Goal: Task Accomplishment & Management: Manage account settings

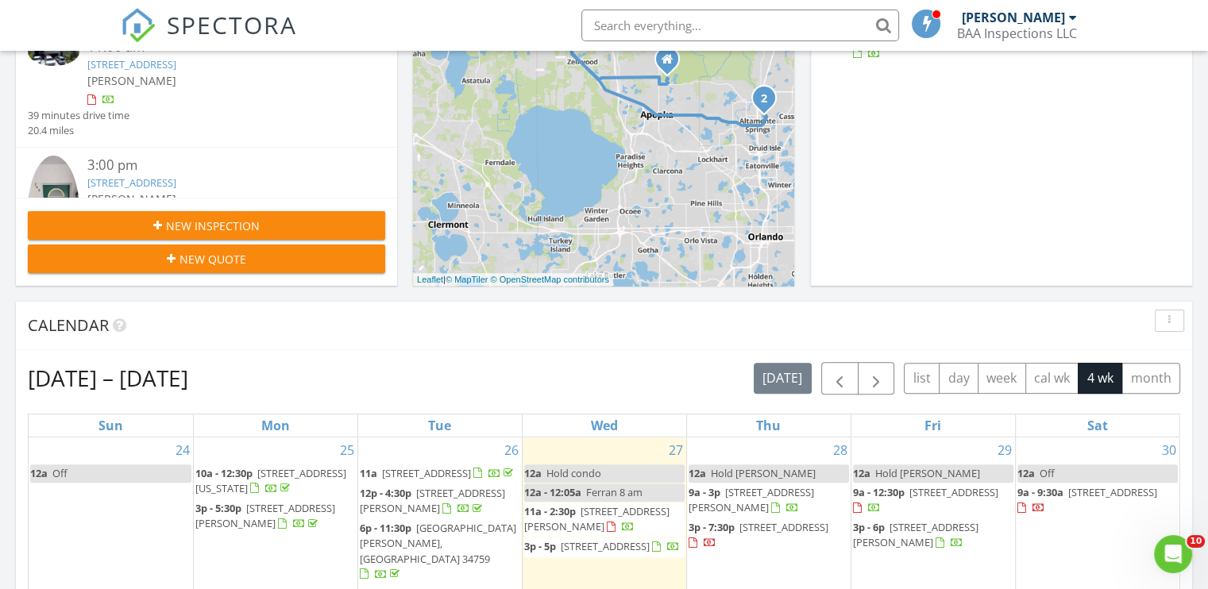
click at [82, 179] on div at bounding box center [58, 214] width 60 height 116
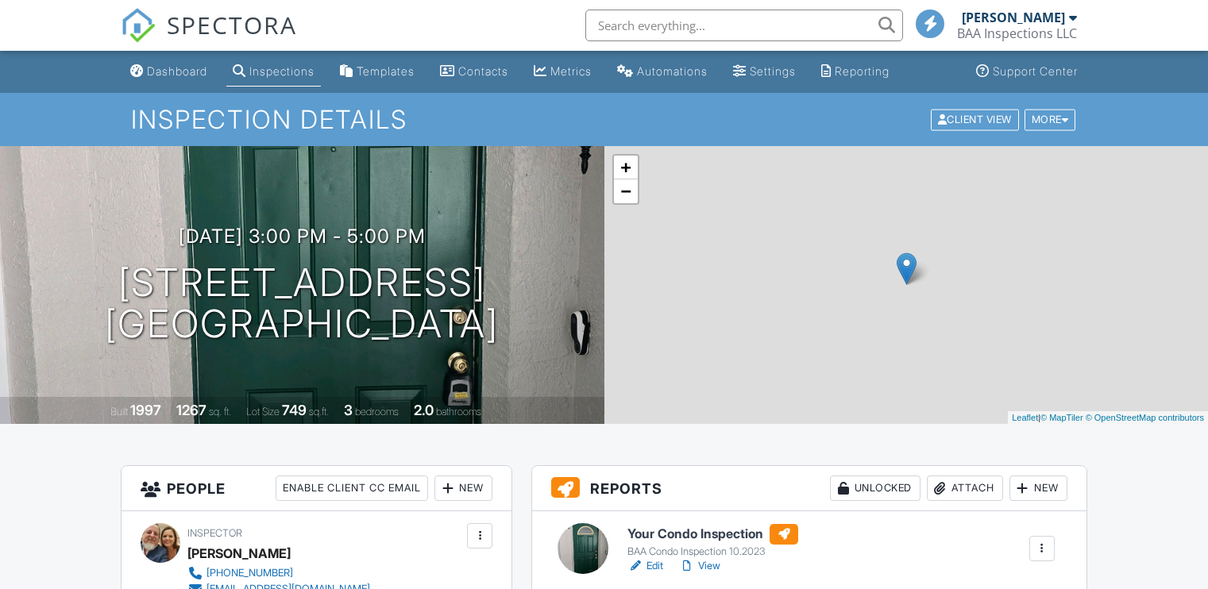
scroll to position [238, 0]
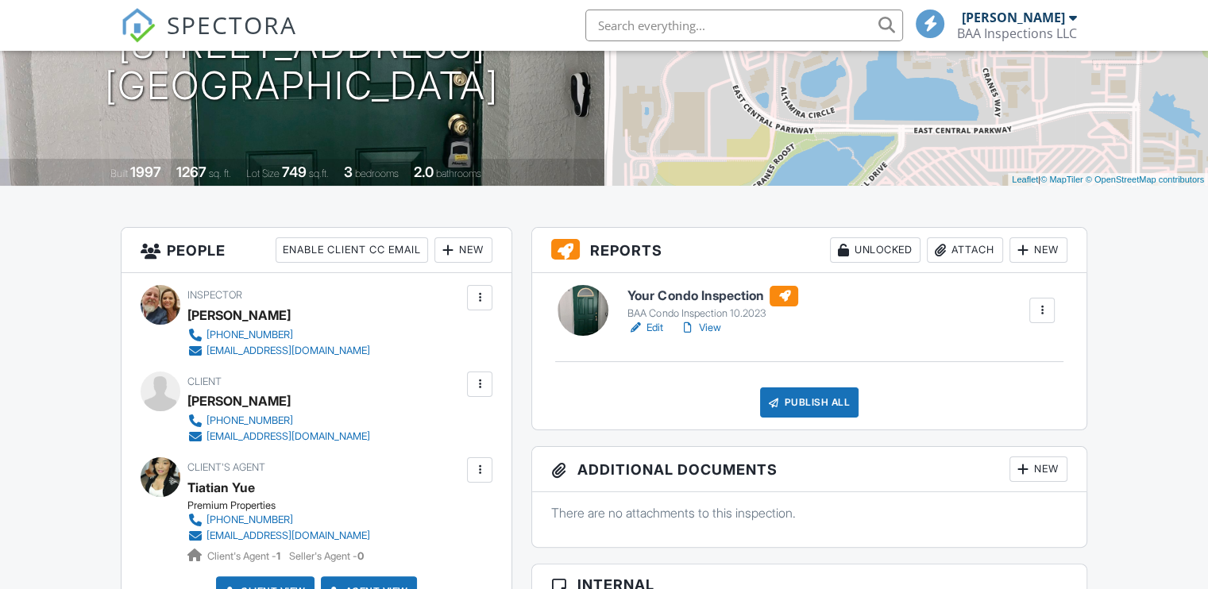
click at [704, 294] on h6 "Your Condo Inspection" at bounding box center [712, 296] width 171 height 21
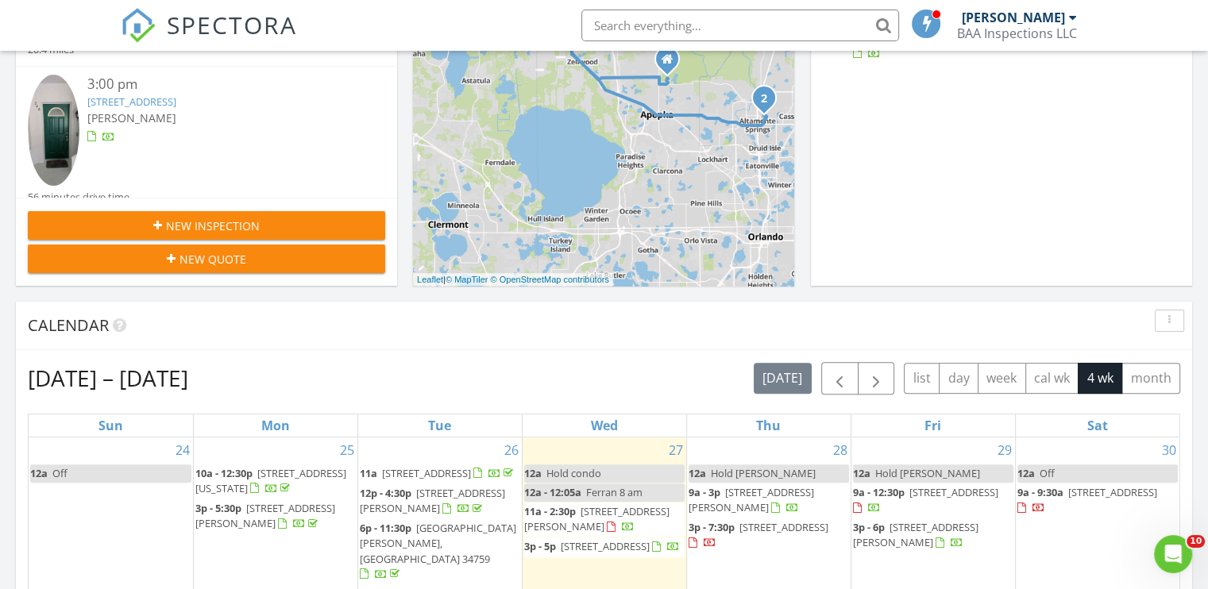
scroll to position [105, 0]
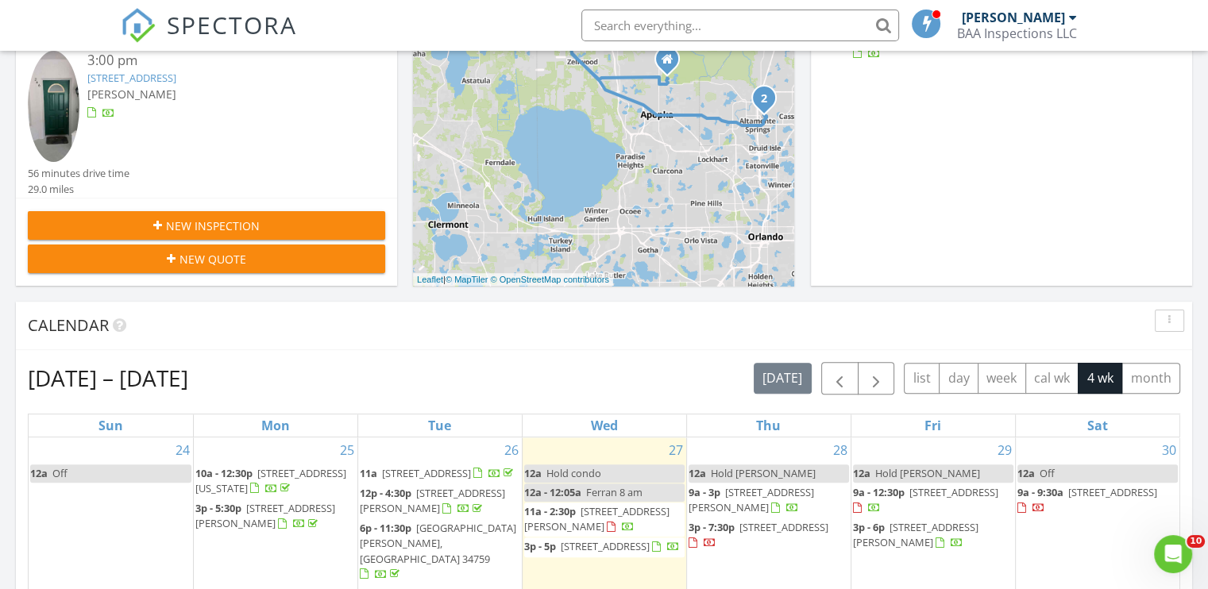
click at [56, 95] on img at bounding box center [54, 107] width 52 height 112
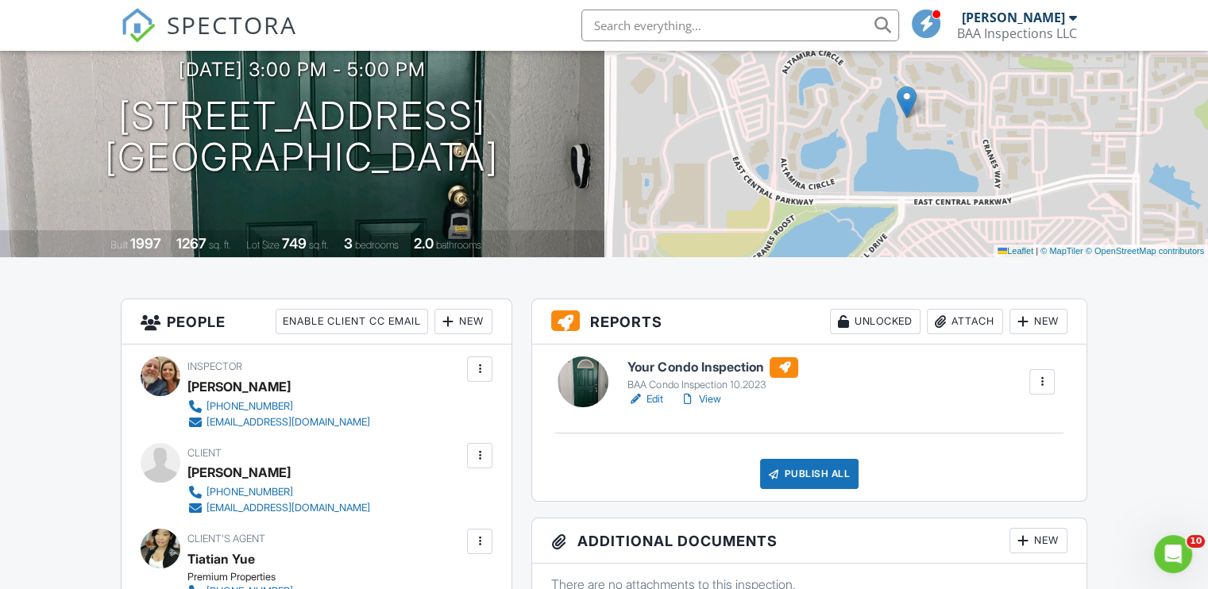
scroll to position [318, 0]
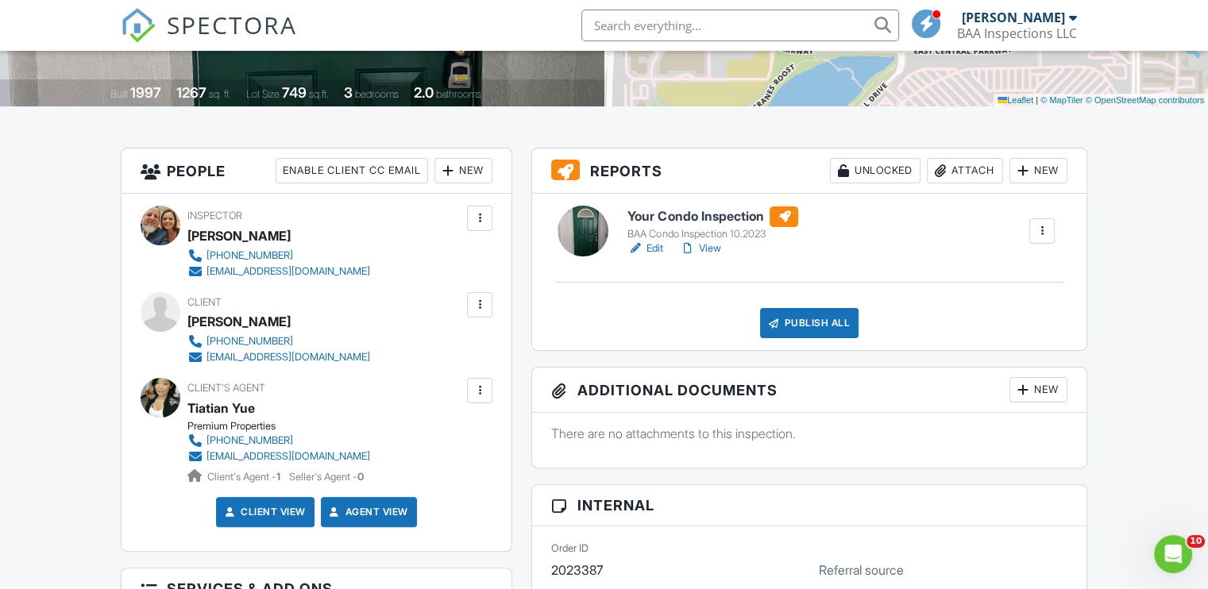
click at [762, 213] on h6 "Your Condo Inspection" at bounding box center [712, 216] width 171 height 21
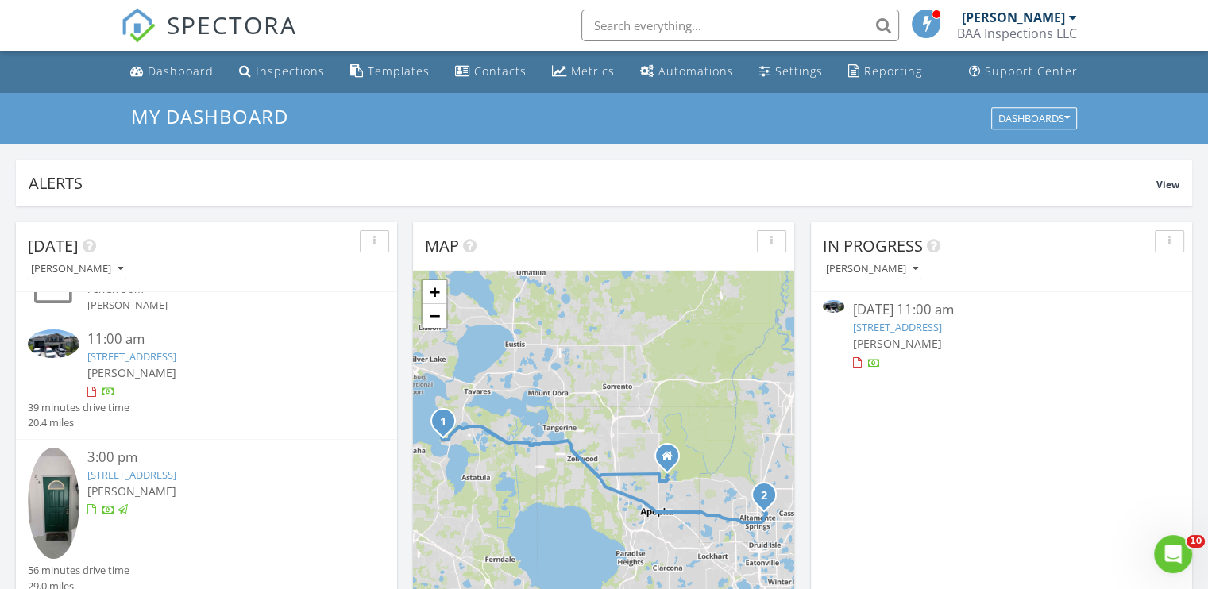
click at [36, 337] on img at bounding box center [54, 344] width 52 height 29
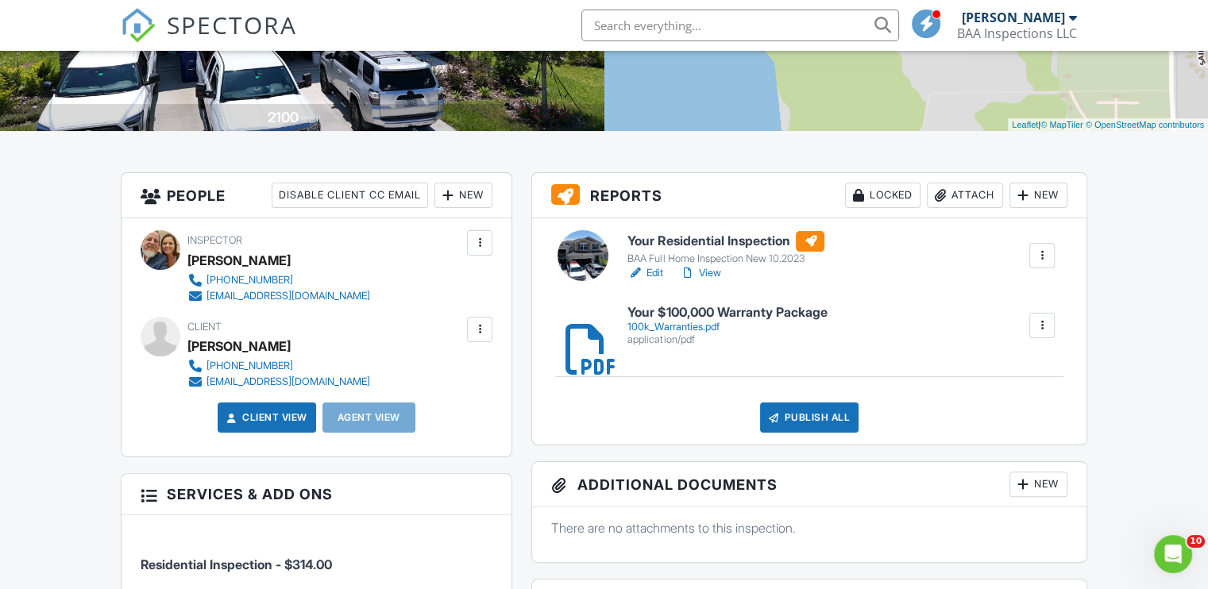
scroll to position [318, 0]
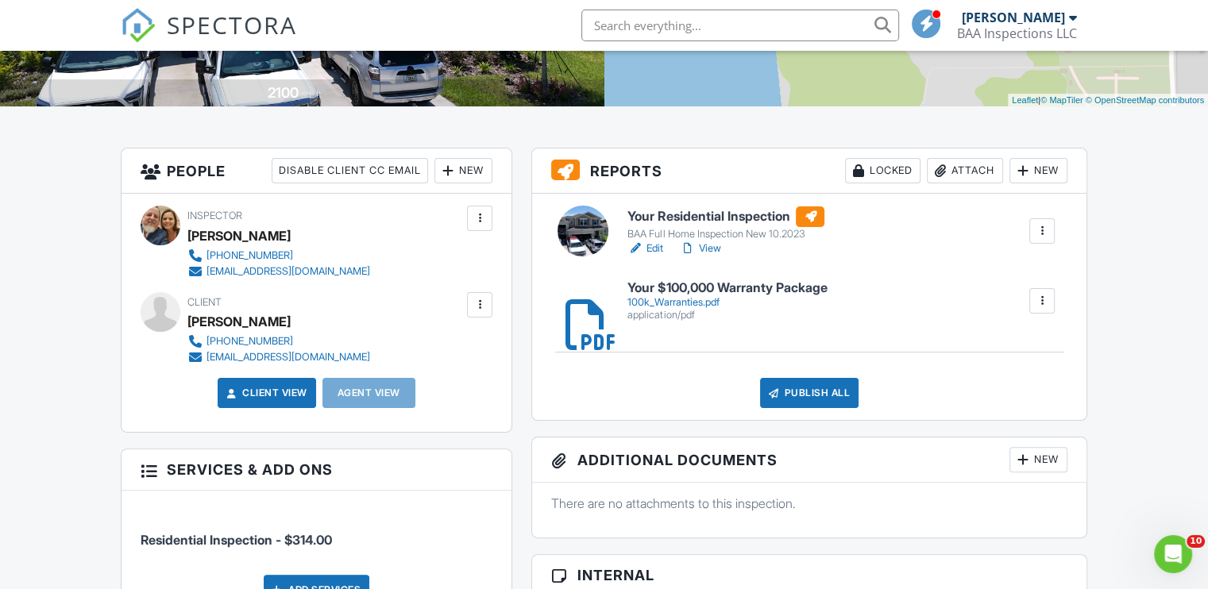
click at [1039, 296] on div at bounding box center [1042, 301] width 16 height 16
click at [1039, 335] on li "Delete" at bounding box center [1031, 345] width 71 height 40
click at [1042, 305] on div at bounding box center [1042, 301] width 16 height 16
click at [1028, 347] on link "Delete" at bounding box center [1031, 344] width 59 height 17
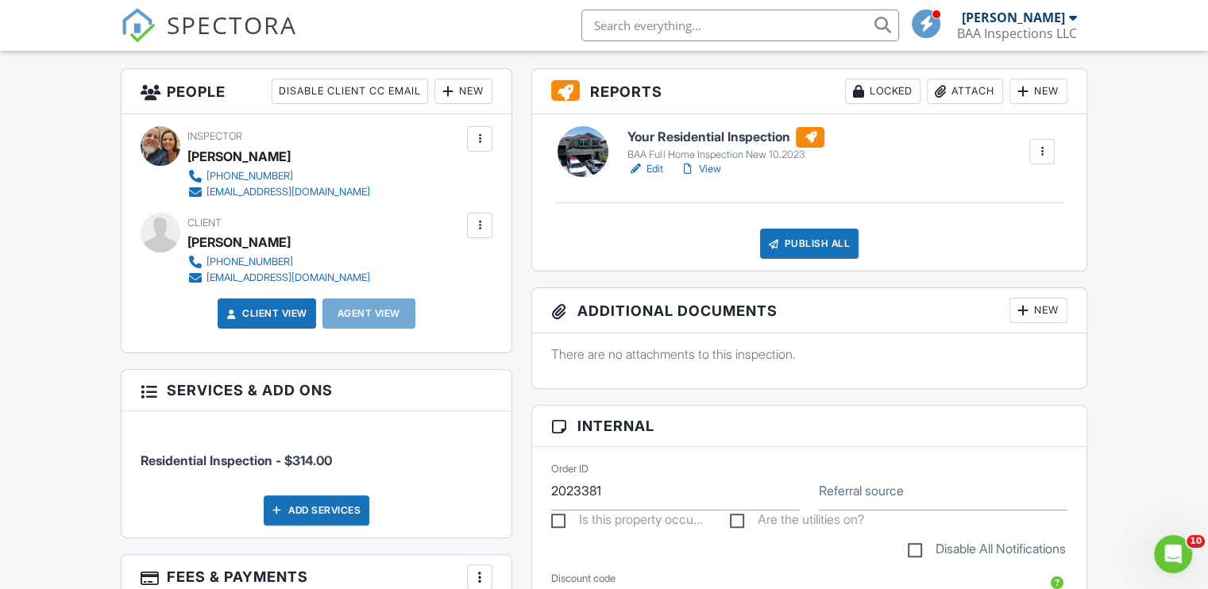
drag, startPoint x: 723, startPoint y: 132, endPoint x: 1140, endPoint y: 302, distance: 450.9
click at [754, 141] on h6 "Your Residential Inspection" at bounding box center [725, 137] width 197 height 21
